Goal: Transaction & Acquisition: Purchase product/service

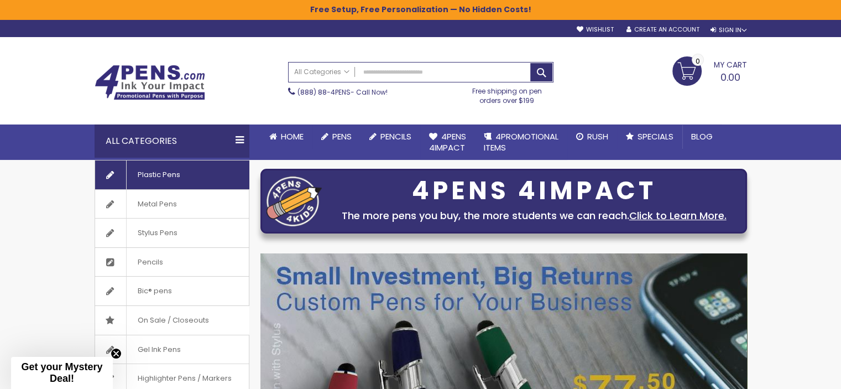
click at [162, 175] on span "Plastic Pens" at bounding box center [158, 174] width 65 height 29
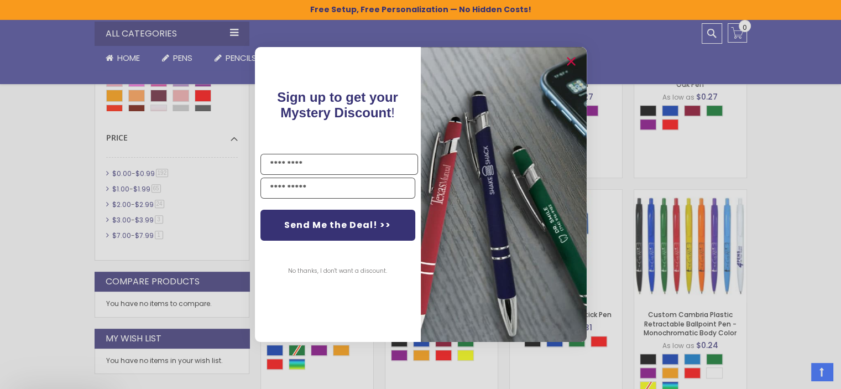
scroll to position [572, 0]
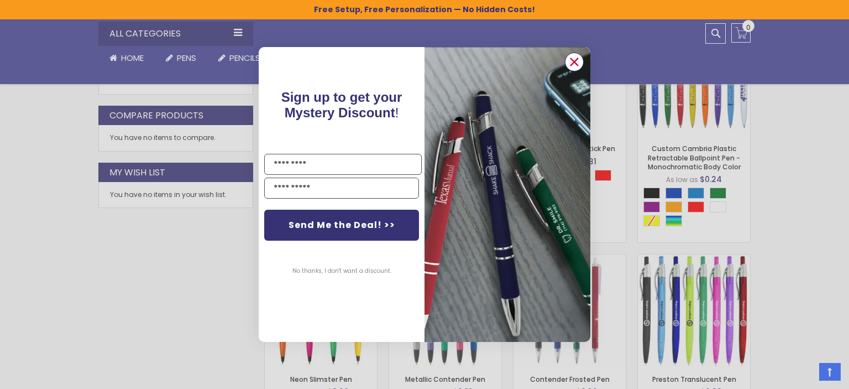
click at [576, 66] on circle "Close dialog" at bounding box center [574, 62] width 17 height 17
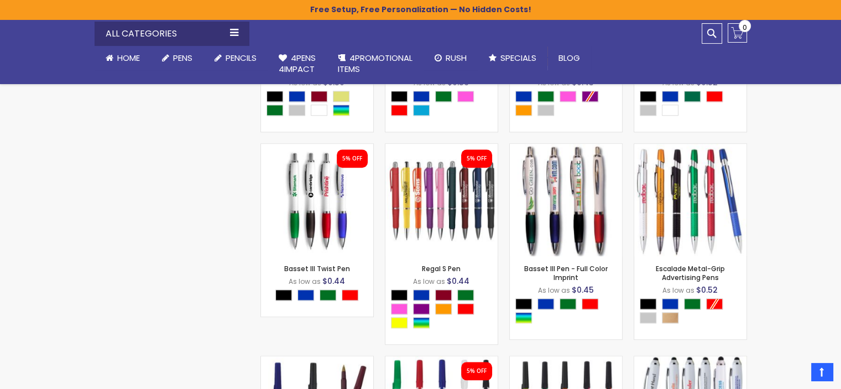
scroll to position [5325, 0]
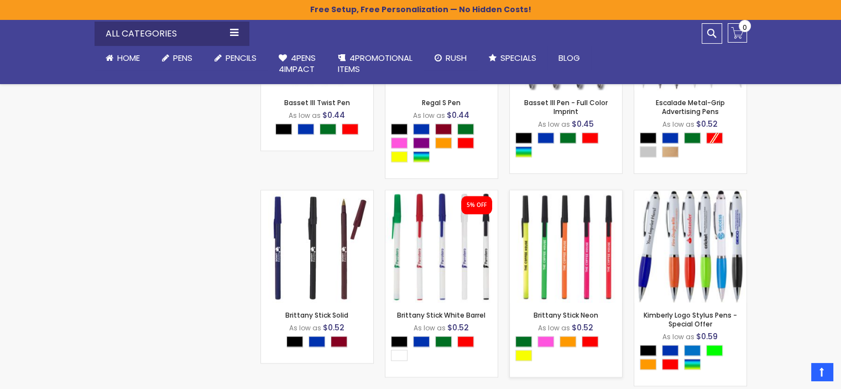
click at [542, 280] on img at bounding box center [566, 246] width 112 height 112
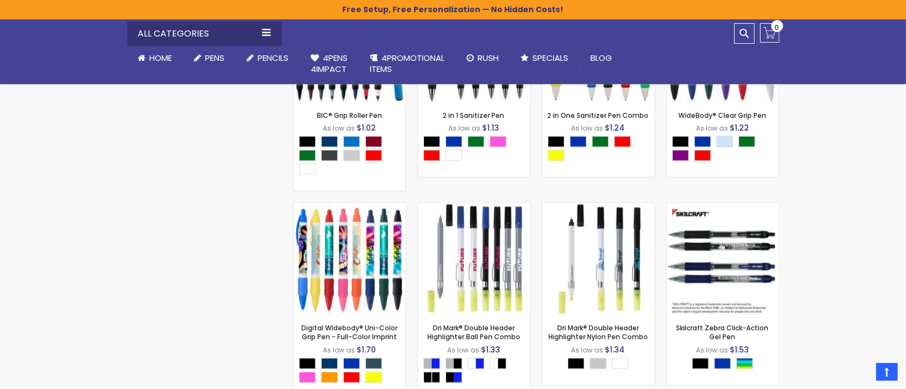
scroll to position [15047, 0]
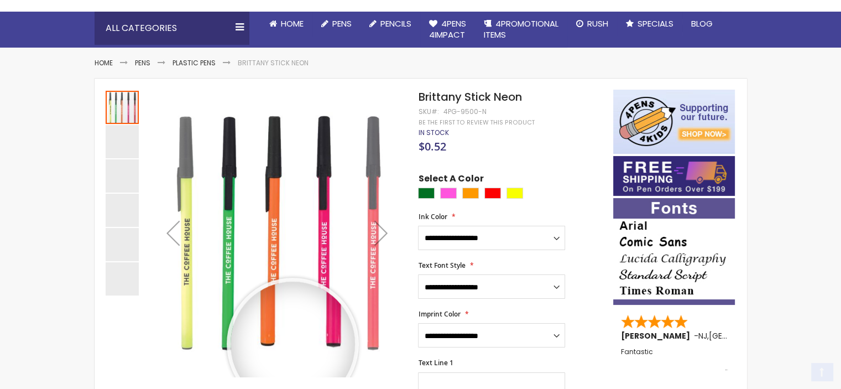
scroll to position [166, 0]
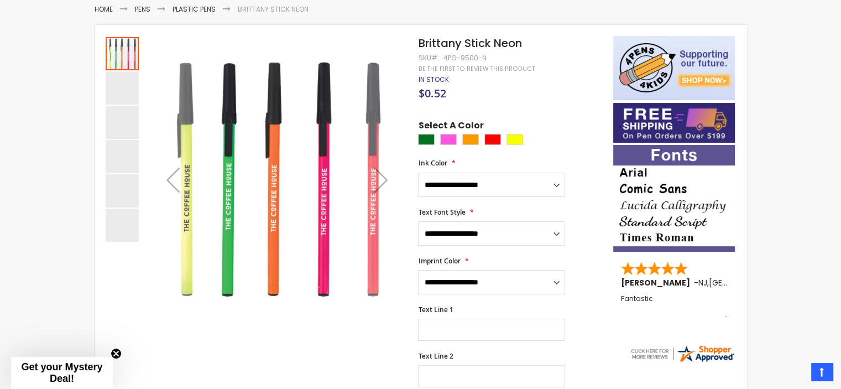
click at [120, 79] on div "Brittany Stick Neon" at bounding box center [122, 87] width 33 height 33
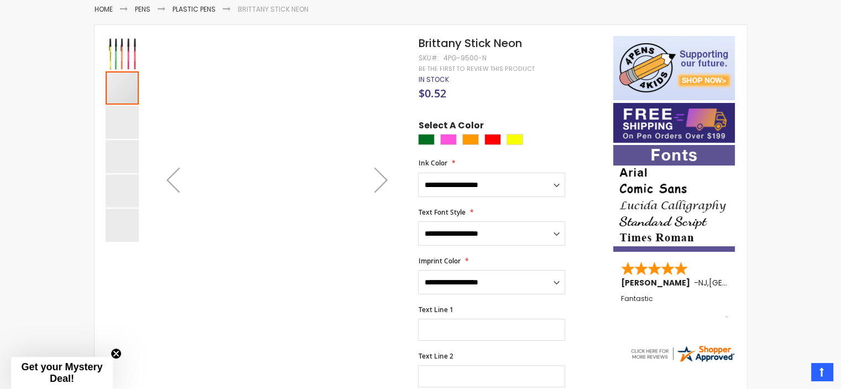
scroll to position [185, 0]
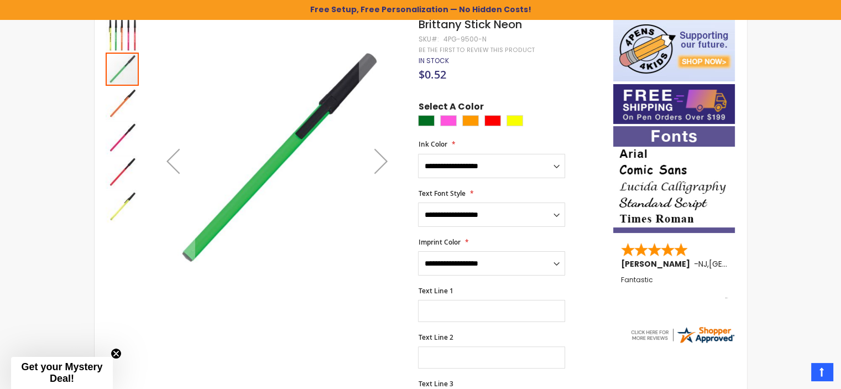
click at [126, 104] on img "Brittany Stick Neon" at bounding box center [122, 103] width 33 height 33
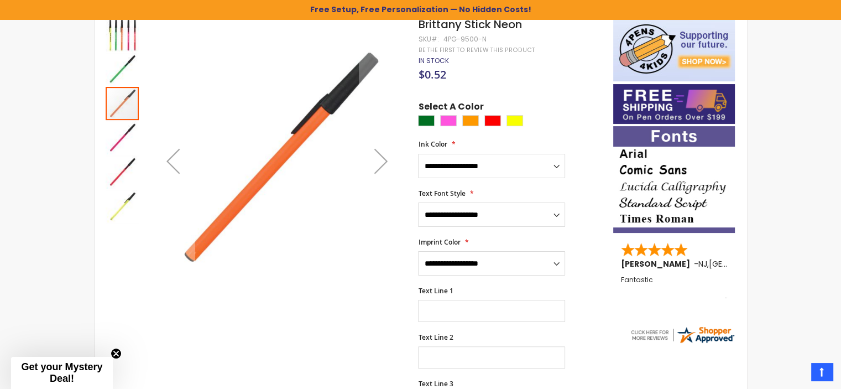
click at [125, 212] on img "Brittany Stick Neon" at bounding box center [122, 206] width 33 height 33
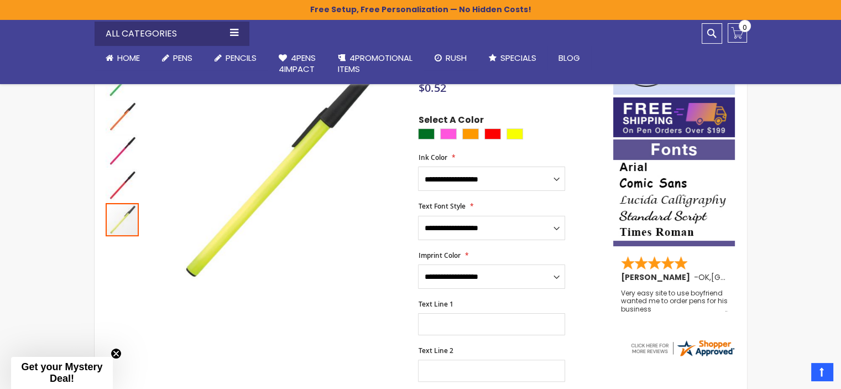
scroll to position [129, 0]
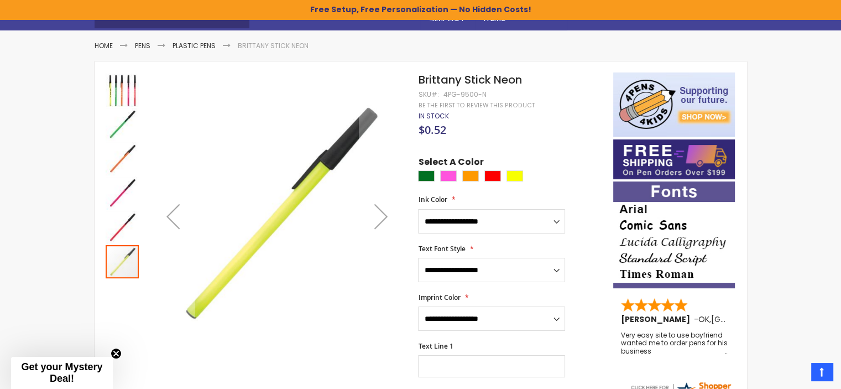
click at [127, 92] on img "Brittany Stick Neon" at bounding box center [122, 90] width 33 height 33
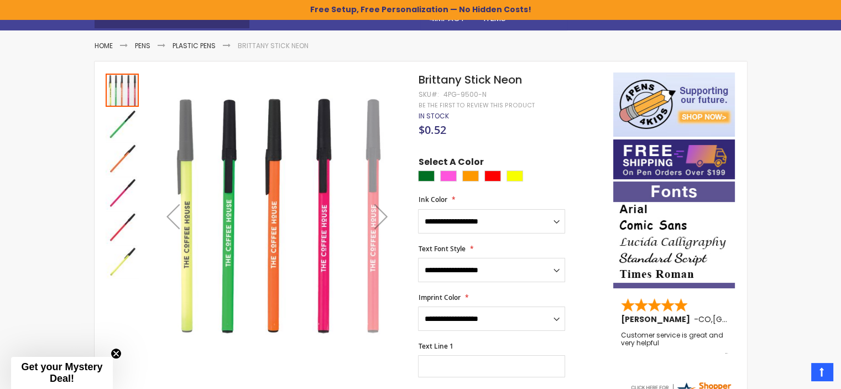
click at [384, 211] on div "Next" at bounding box center [381, 216] width 44 height 44
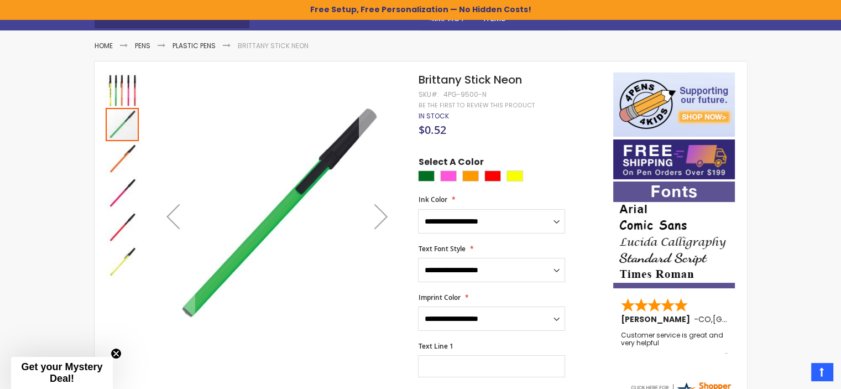
click at [384, 211] on div "Next" at bounding box center [381, 216] width 44 height 44
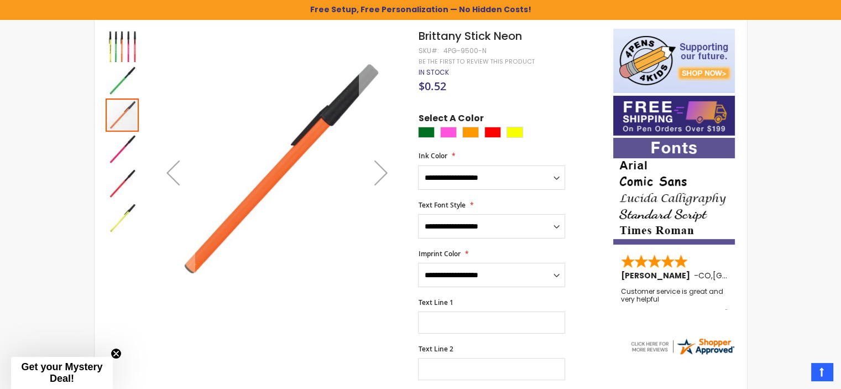
scroll to position [295, 0]
